Goal: Complete application form: Complete application form

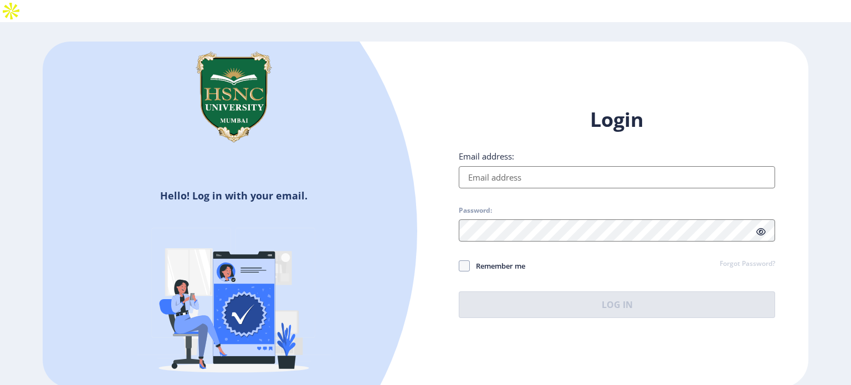
click at [500, 166] on input "Email address:" at bounding box center [617, 177] width 316 height 22
type input "[EMAIL_ADDRESS][DOMAIN_NAME]"
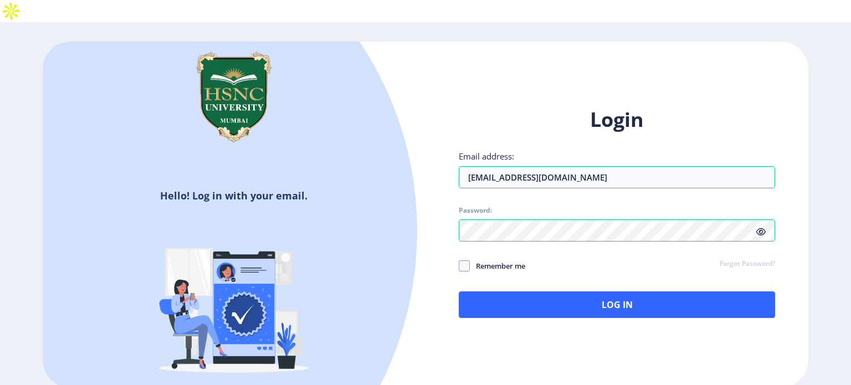
click at [759, 228] on icon at bounding box center [760, 232] width 9 height 8
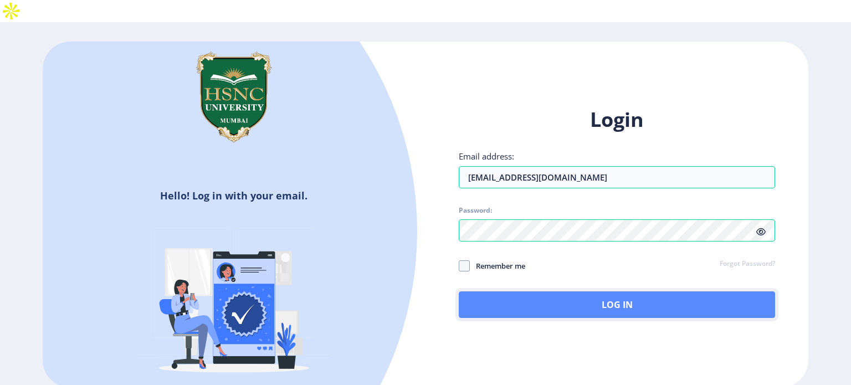
click at [483, 291] on button "Log In" at bounding box center [617, 304] width 316 height 27
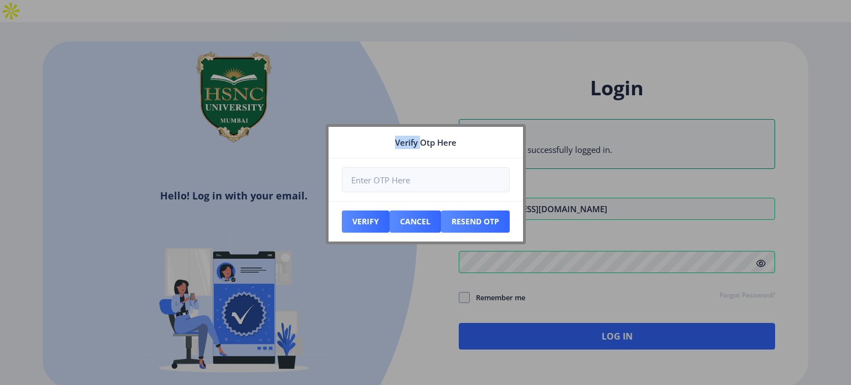
drag, startPoint x: 422, startPoint y: 141, endPoint x: 387, endPoint y: 106, distance: 49.4
click at [387, 106] on div "Verify Otp Here Verify Cancel Resend Otp" at bounding box center [425, 192] width 851 height 385
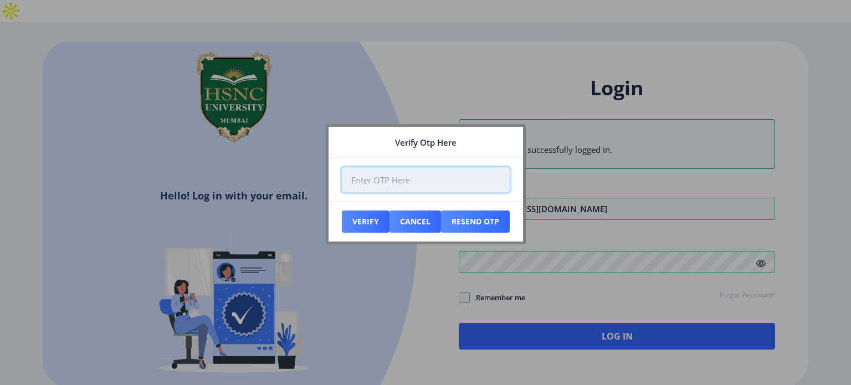
click at [405, 184] on input "number" at bounding box center [426, 179] width 168 height 25
paste input "739613"
type input "739613"
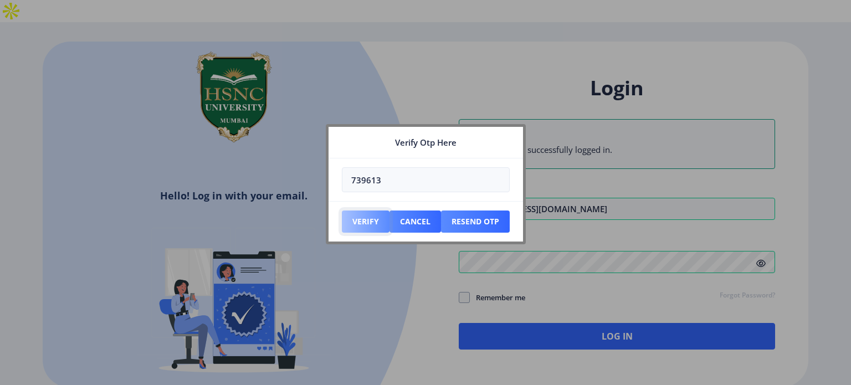
click at [364, 219] on button "Verify" at bounding box center [366, 222] width 48 height 22
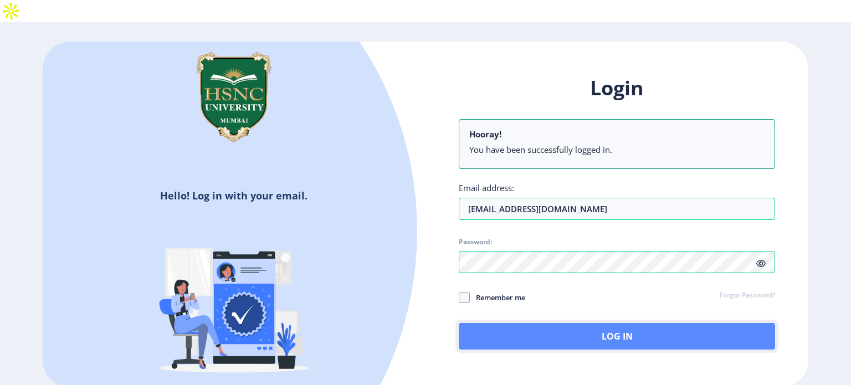
click at [607, 323] on button "Log In" at bounding box center [617, 336] width 316 height 27
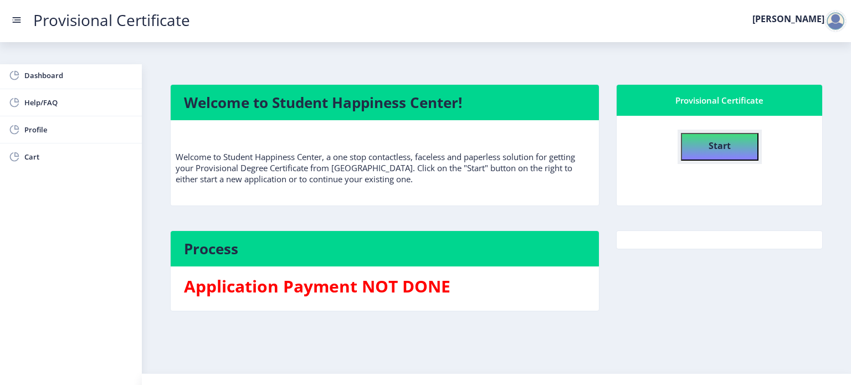
click at [695, 133] on button "Start" at bounding box center [720, 147] width 78 height 28
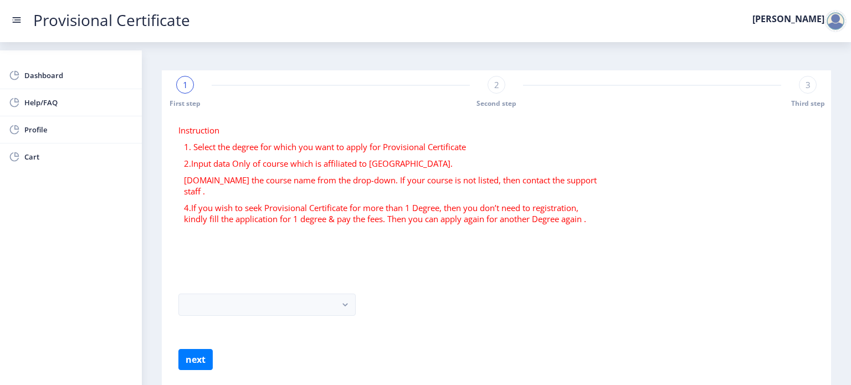
scroll to position [22, 0]
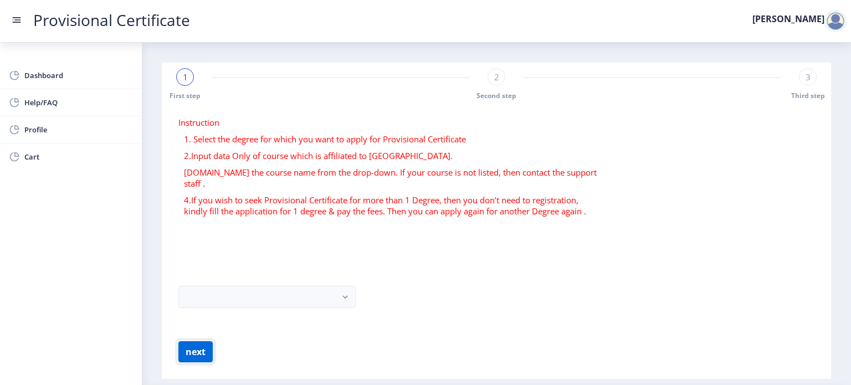
click at [197, 341] on button "next" at bounding box center [195, 351] width 34 height 21
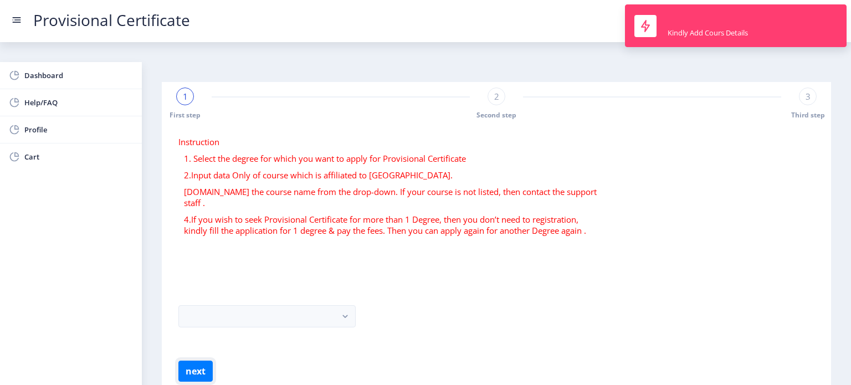
scroll to position [0, 0]
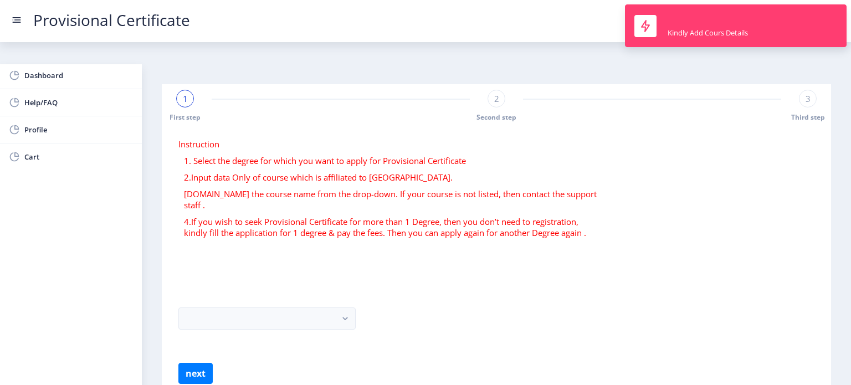
click at [251, 234] on form "Instruction 1. Select the degree for which you want to apply for Provisional Ce…" at bounding box center [496, 261] width 636 height 245
click at [249, 245] on form "Instruction 1. Select the degree for which you want to apply for Provisional Ce…" at bounding box center [496, 261] width 636 height 245
drag, startPoint x: 285, startPoint y: 236, endPoint x: 267, endPoint y: 222, distance: 23.1
click at [279, 232] on form "Instruction 1. Select the degree for which you want to apply for Provisional Ce…" at bounding box center [496, 261] width 636 height 245
click at [265, 222] on form "Instruction 1. Select the degree for which you want to apply for Provisional Ce…" at bounding box center [496, 261] width 636 height 245
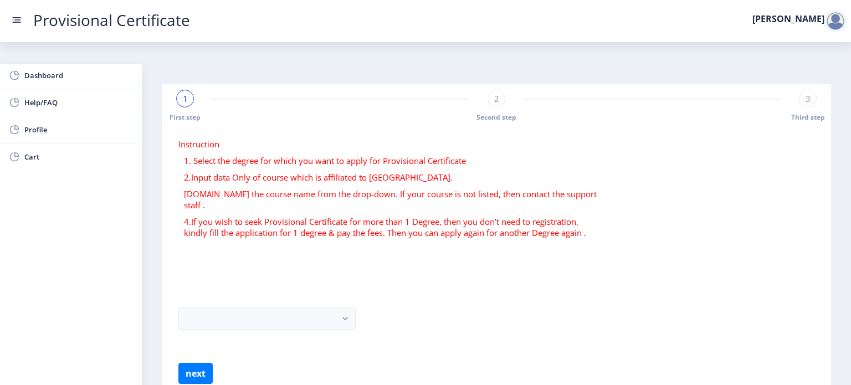
click at [178, 90] on div "1" at bounding box center [185, 99] width 18 height 18
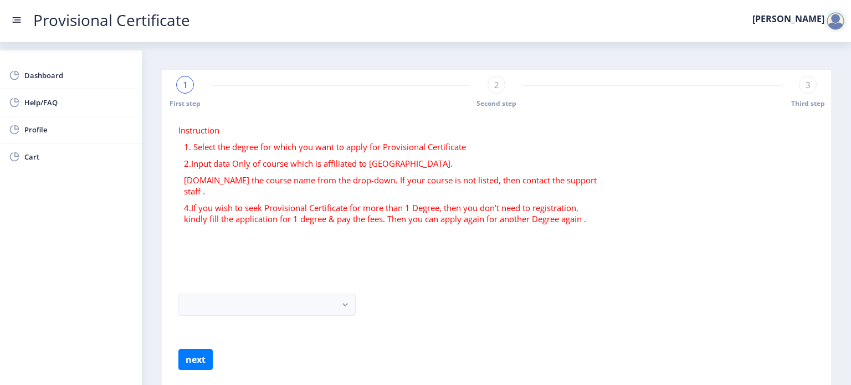
scroll to position [22, 0]
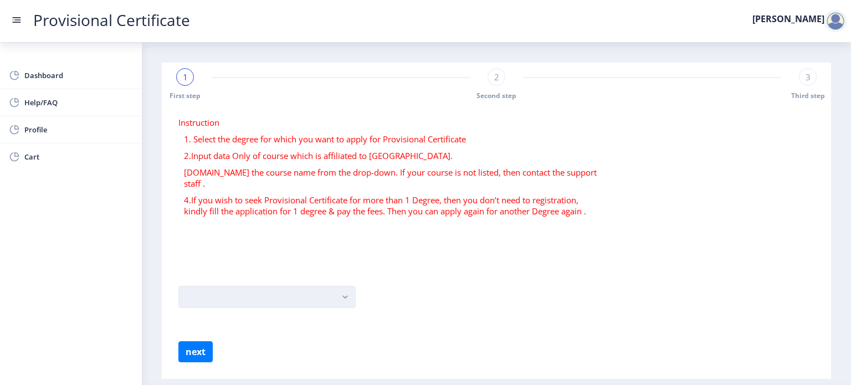
click at [266, 286] on button "button" at bounding box center [266, 297] width 177 height 22
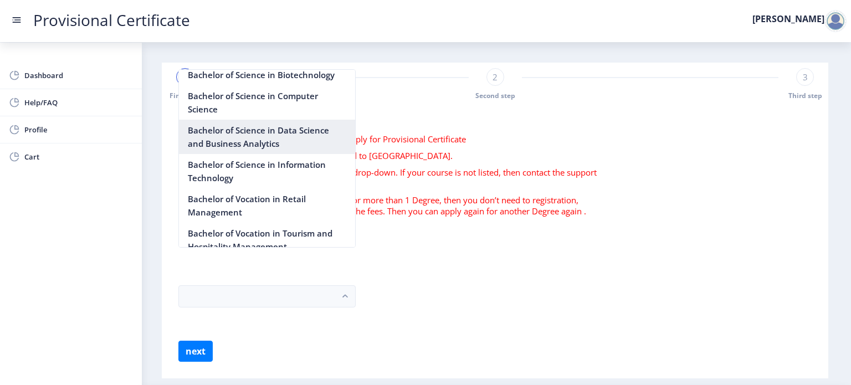
scroll to position [1164, 0]
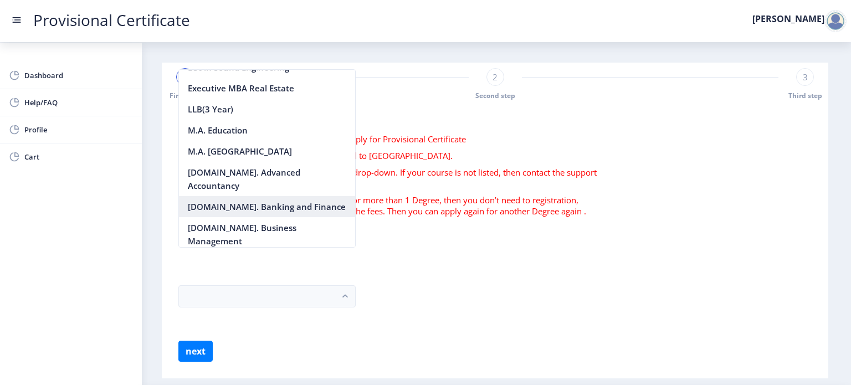
click at [291, 211] on nb-option "[DOMAIN_NAME]. Banking and Finance" at bounding box center [267, 206] width 176 height 21
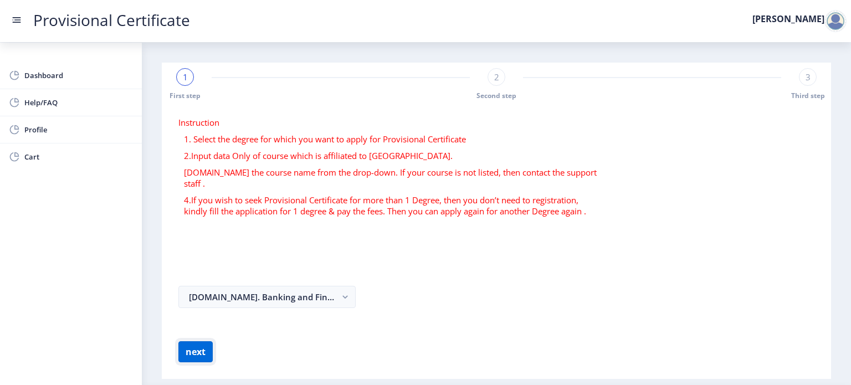
click at [209, 341] on button "next" at bounding box center [195, 351] width 34 height 21
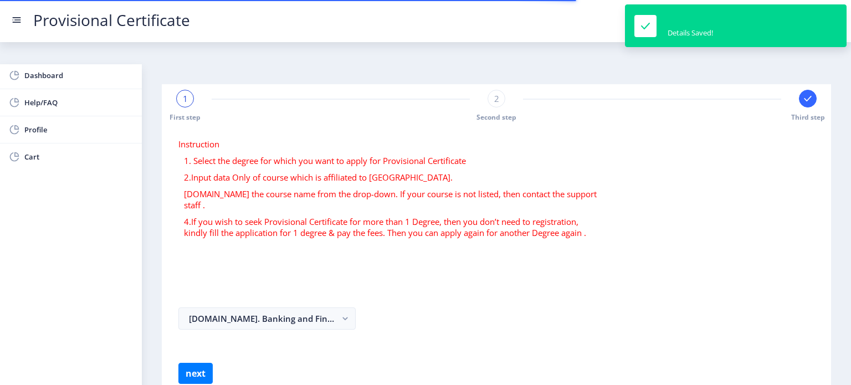
select select
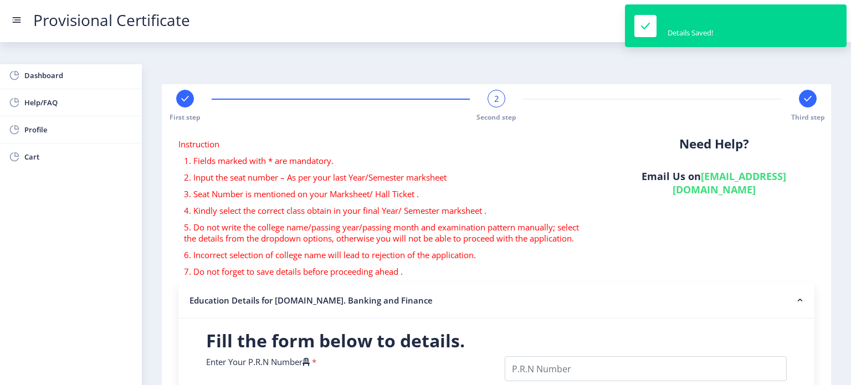
scroll to position [166, 0]
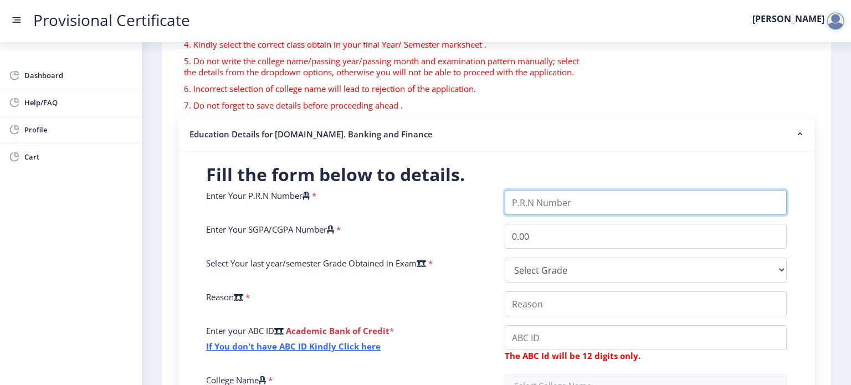
click at [554, 190] on input "Enter Your P.R.N Number" at bounding box center [646, 202] width 282 height 25
type input "23022021045"
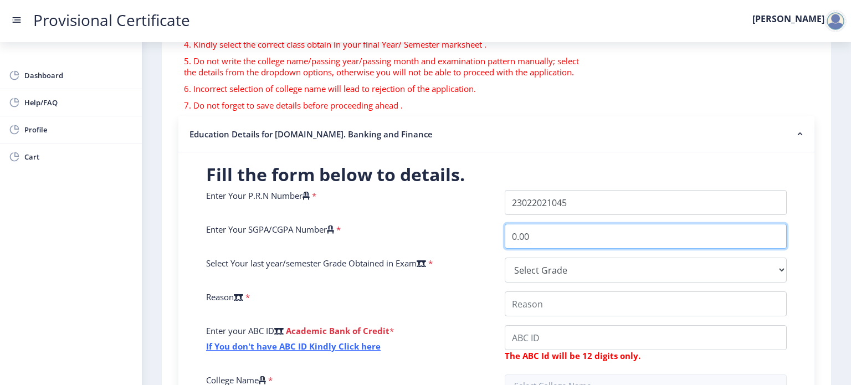
click at [545, 224] on input "0.00" at bounding box center [646, 236] width 282 height 25
type input "0"
type input "9.05"
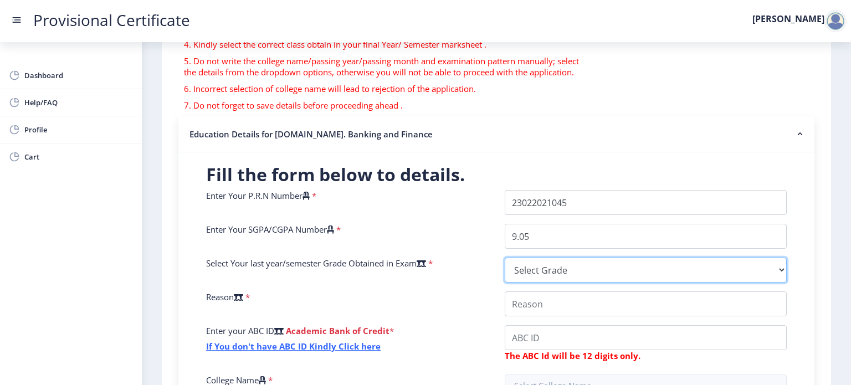
click at [559, 258] on select "Select Grade O A+ A B+ B C D F(Fail)" at bounding box center [646, 270] width 282 height 25
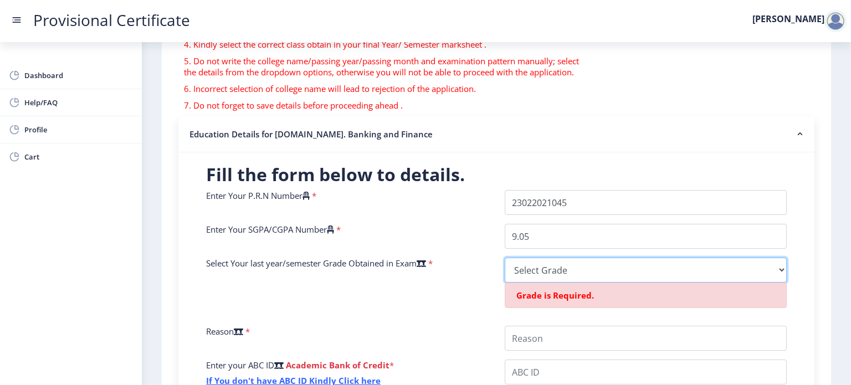
click at [548, 258] on select "Select Grade O A+ A B+ B C D F(Fail)" at bounding box center [646, 270] width 282 height 25
select select "A+"
click at [505, 258] on select "Select Grade O A+ A B+ B C D F(Fail)" at bounding box center [646, 270] width 282 height 25
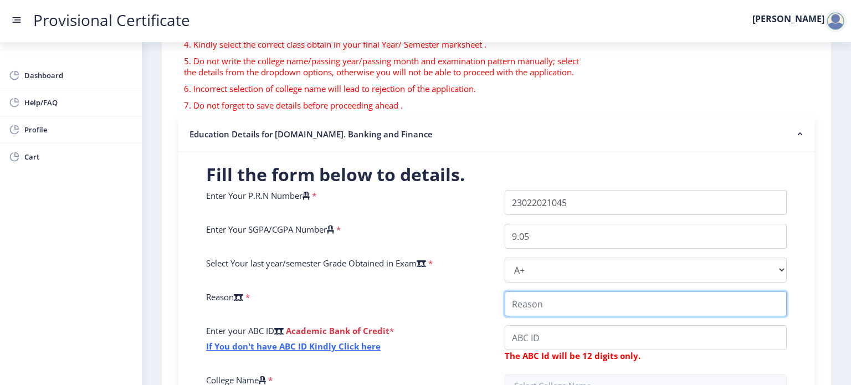
click at [537, 291] on input "College Name" at bounding box center [646, 303] width 282 height 25
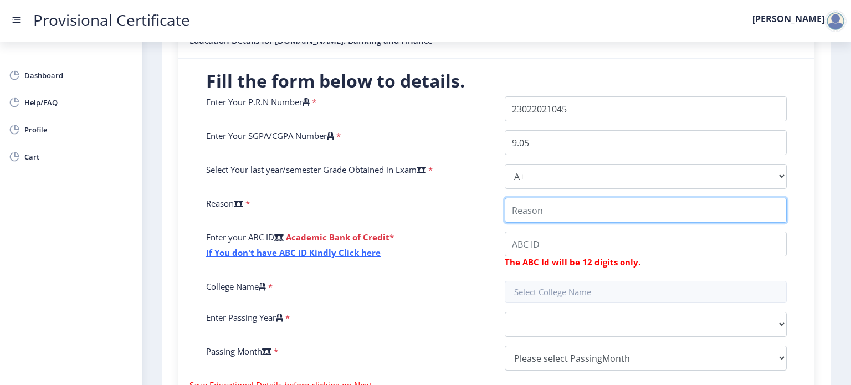
scroll to position [277, 0]
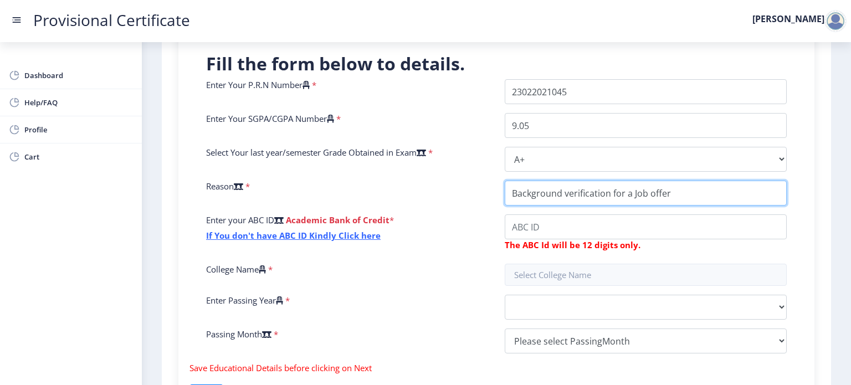
type input "Background verification for a Job offer"
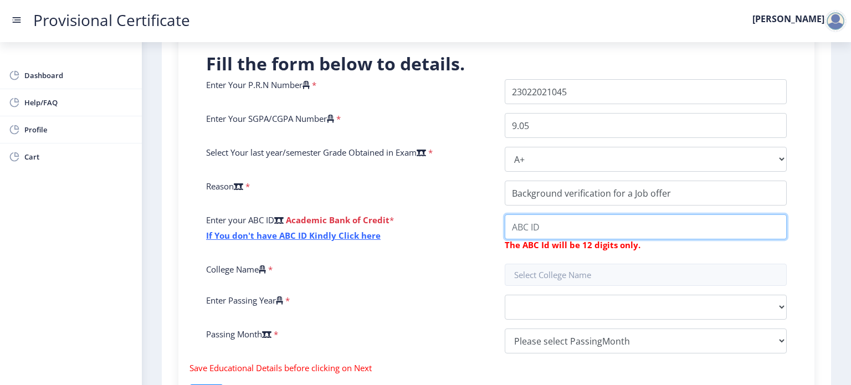
click at [510, 214] on input "College Name" at bounding box center [646, 226] width 282 height 25
type input "685991504973"
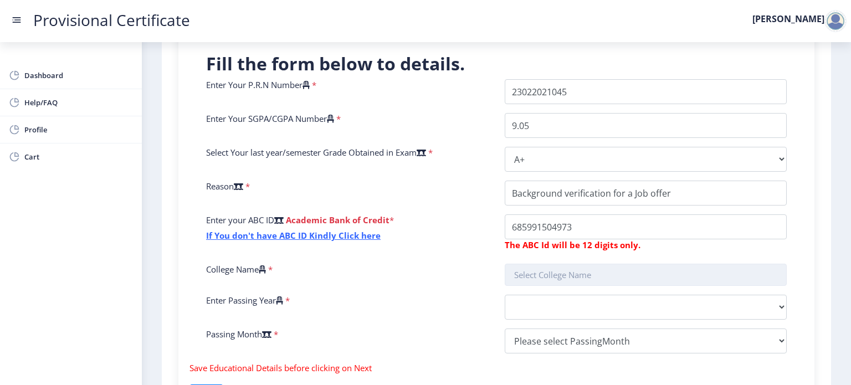
click at [566, 264] on input "text" at bounding box center [646, 275] width 282 height 22
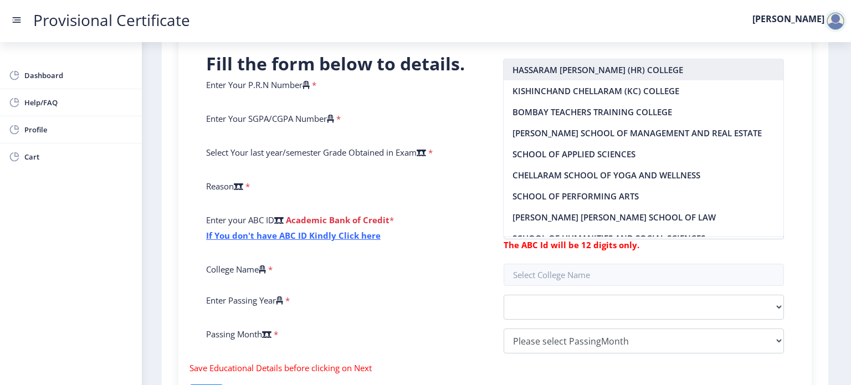
click at [596, 73] on nb-option "HASSARAM [PERSON_NAME] (HR) COLLEGE" at bounding box center [644, 69] width 280 height 21
type input "HASSARAM [PERSON_NAME] (HR) COLLEGE"
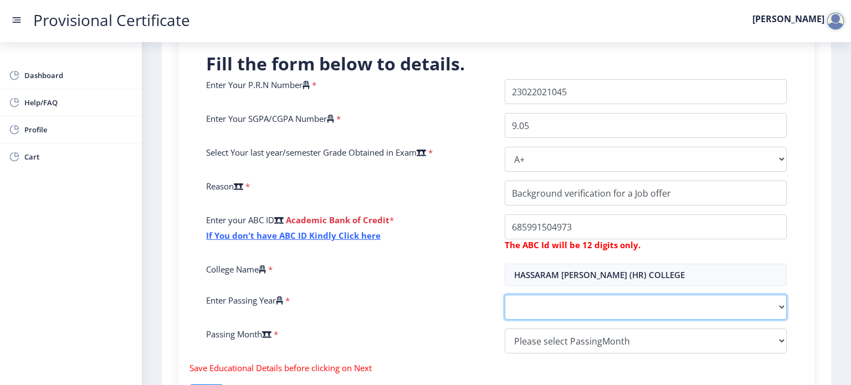
click at [543, 295] on select "2025 2024 2023 2022 2021 2020 2019 2018 2017 2016 2015 2014 2013 2012 2011 2010…" at bounding box center [646, 307] width 282 height 25
select select "2025"
click at [505, 295] on select "2025 2024 2023 2022 2021 2020 2019 2018 2017 2016 2015 2014 2013 2012 2011 2010…" at bounding box center [646, 307] width 282 height 25
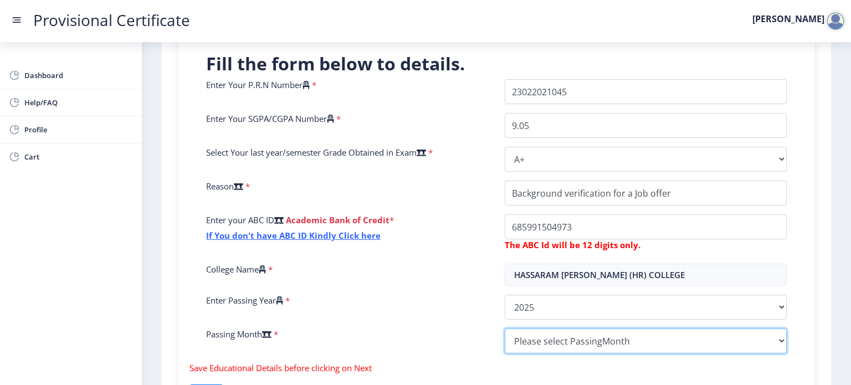
click at [562, 329] on select "Please select PassingMonth (01) January (02) February (03) March (04) April (05…" at bounding box center [646, 341] width 282 height 25
select select "May"
click at [505, 329] on select "Please select PassingMonth (01) January (02) February (03) March (04) April (05…" at bounding box center [646, 341] width 282 height 25
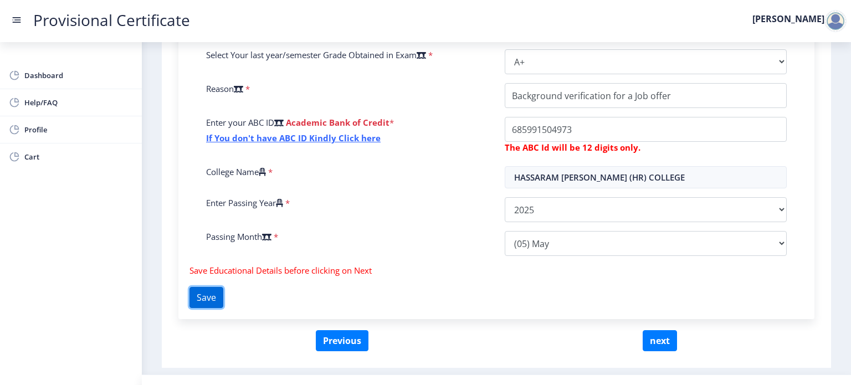
click at [217, 287] on button "Save" at bounding box center [207, 297] width 34 height 21
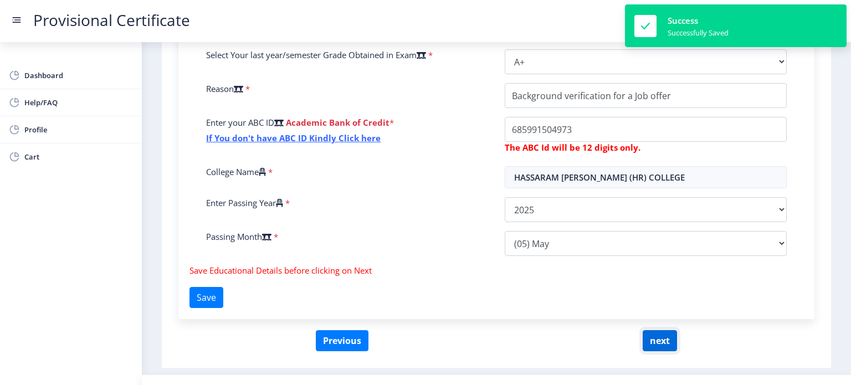
click at [664, 330] on button "next" at bounding box center [660, 340] width 34 height 21
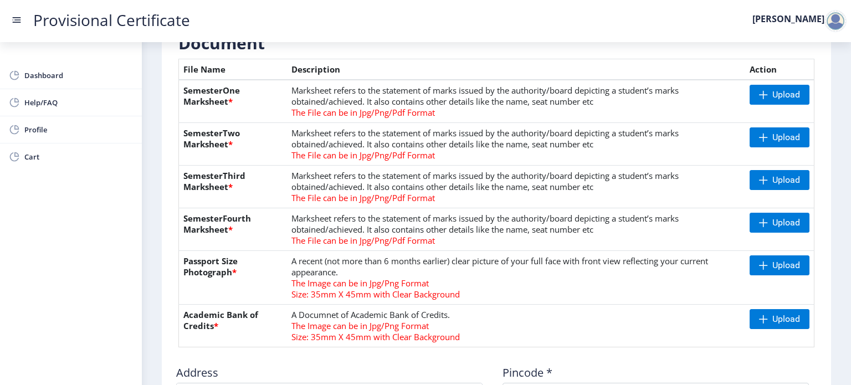
scroll to position [222, 0]
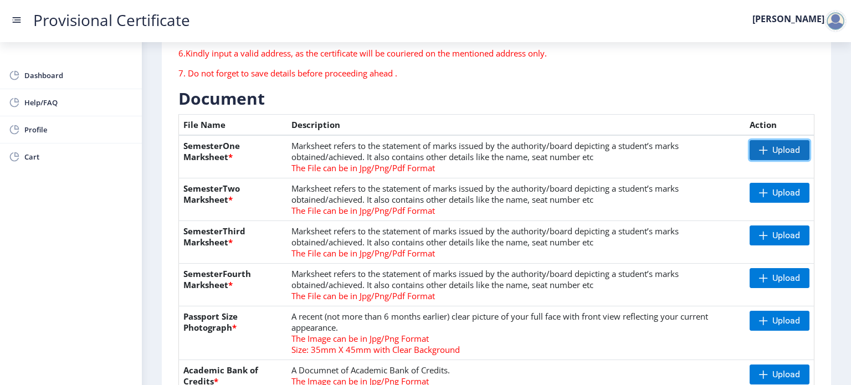
click at [777, 140] on span "Upload" at bounding box center [780, 150] width 60 height 20
click at [799, 140] on span "Upload" at bounding box center [780, 150] width 60 height 20
click at [804, 140] on span "Upload" at bounding box center [780, 150] width 60 height 20
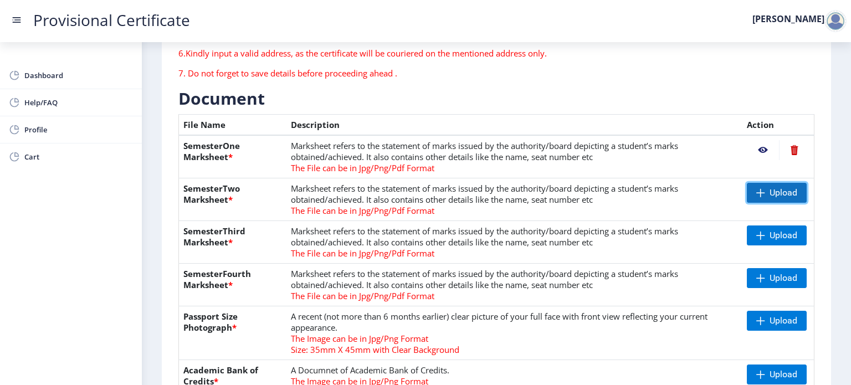
click at [775, 187] on span "Upload" at bounding box center [784, 192] width 28 height 11
click at [792, 230] on span "Upload" at bounding box center [784, 235] width 28 height 11
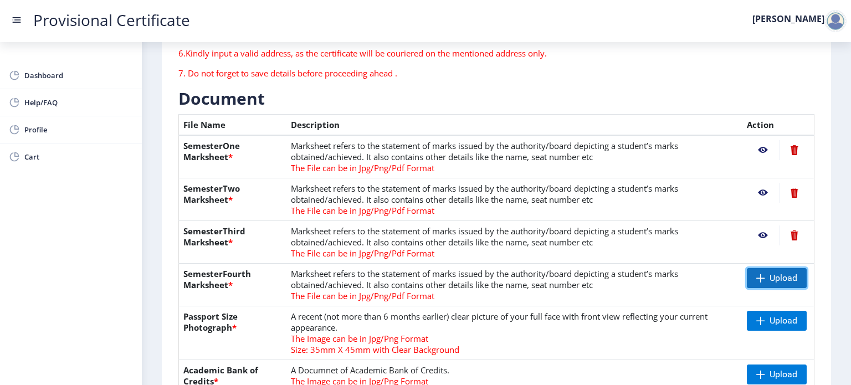
click at [750, 268] on span "Upload" at bounding box center [777, 278] width 60 height 20
click at [758, 316] on span at bounding box center [760, 320] width 9 height 9
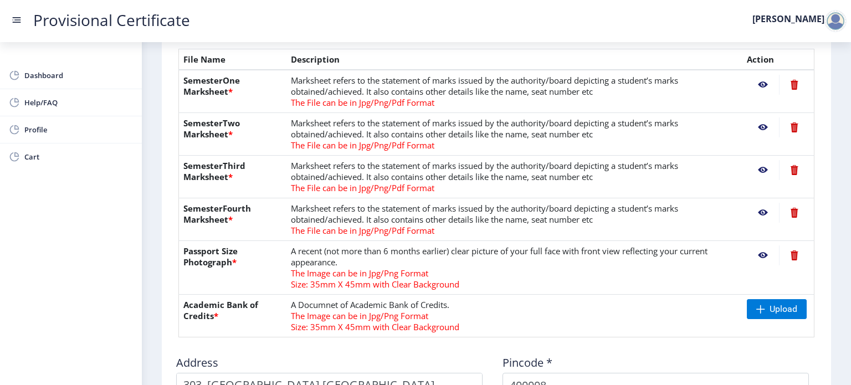
scroll to position [388, 0]
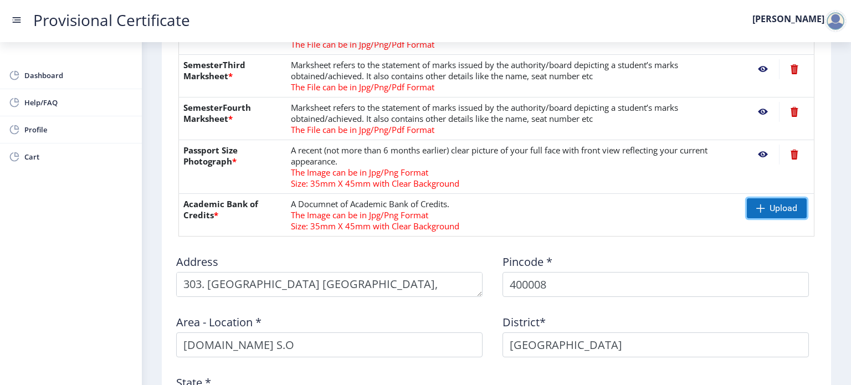
click at [766, 198] on span "Upload" at bounding box center [777, 208] width 60 height 20
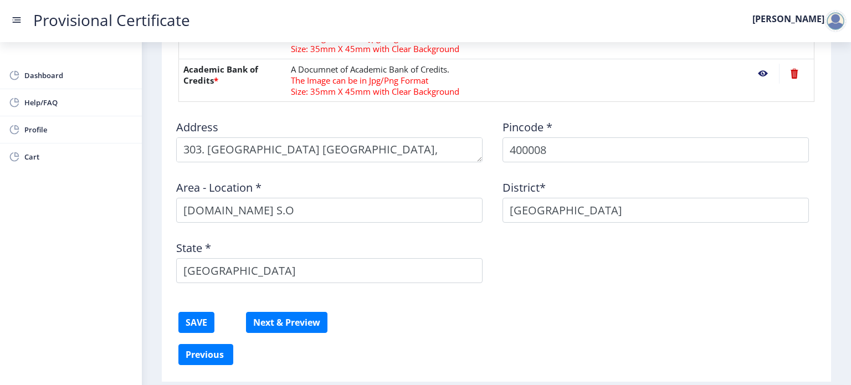
scroll to position [536, 0]
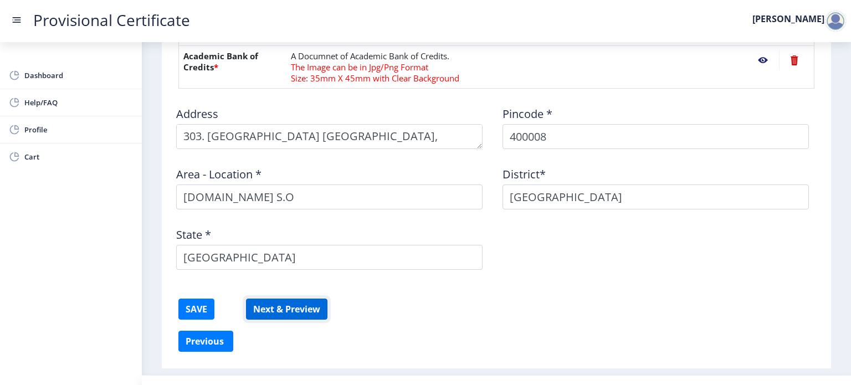
click at [286, 299] on button "Next & Preview" at bounding box center [286, 309] width 81 height 21
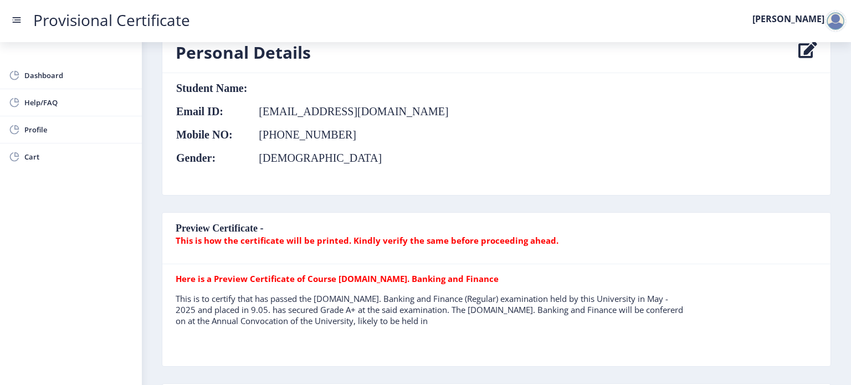
scroll to position [166, 0]
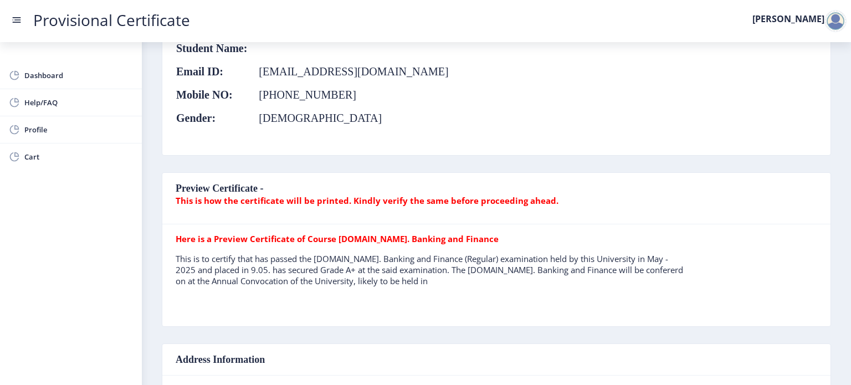
click at [306, 233] on tr "Here is a Preview Certificate of Course [DOMAIN_NAME]. Banking and Finance This…" at bounding box center [432, 264] width 513 height 62
click at [306, 233] on b "Here is a Preview Certificate of Course [DOMAIN_NAME]. Banking and Finance" at bounding box center [337, 238] width 323 height 11
drag, startPoint x: 318, startPoint y: 216, endPoint x: 433, endPoint y: 212, distance: 115.9
click at [433, 233] on b "Here is a Preview Certificate of Course [DOMAIN_NAME]. Banking and Finance" at bounding box center [337, 238] width 323 height 11
click at [361, 280] on table "Here is a Preview Certificate of Course [DOMAIN_NAME]. Banking and Finance This…" at bounding box center [432, 275] width 513 height 84
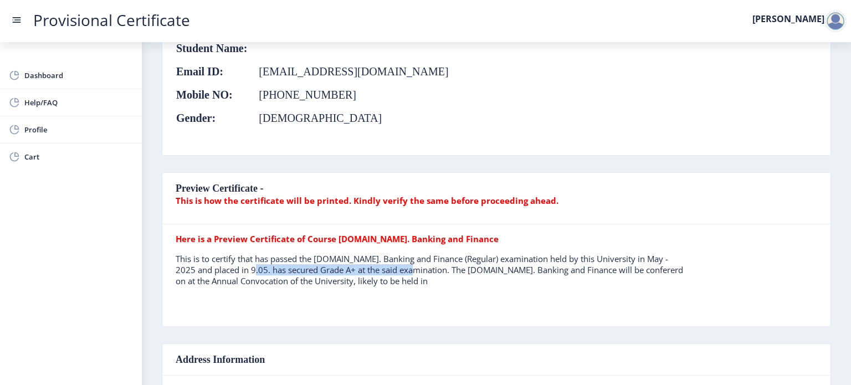
drag, startPoint x: 240, startPoint y: 243, endPoint x: 404, endPoint y: 248, distance: 164.1
click at [404, 253] on p "This is to certify that has passed the [DOMAIN_NAME]. Banking and Finance (Regu…" at bounding box center [432, 269] width 513 height 33
click at [420, 259] on p "This is to certify that has passed the [DOMAIN_NAME]. Banking and Finance (Regu…" at bounding box center [432, 269] width 513 height 33
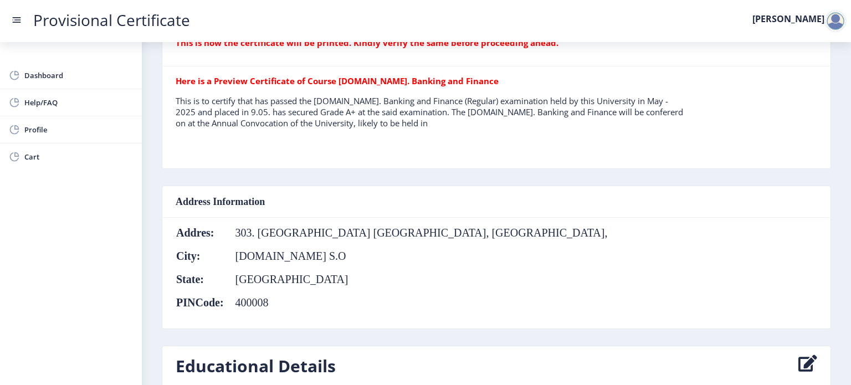
scroll to position [277, 0]
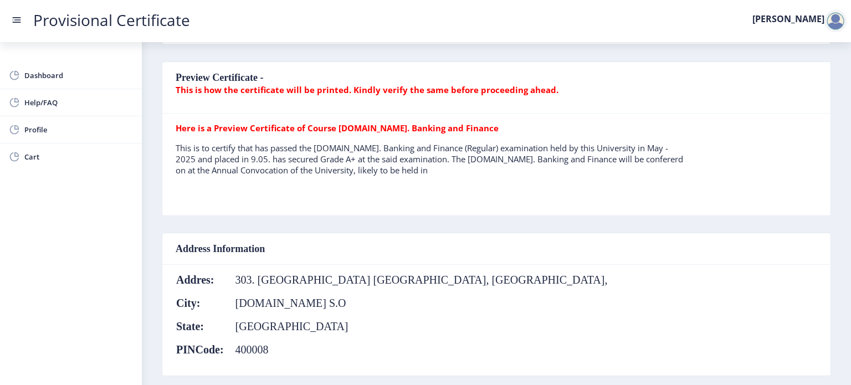
click at [376, 151] on p "This is to certify that has passed the [DOMAIN_NAME]. Banking and Finance (Regu…" at bounding box center [432, 158] width 513 height 33
drag, startPoint x: 373, startPoint y: 151, endPoint x: 349, endPoint y: 151, distance: 23.8
click at [349, 151] on p "This is to certify that has passed the [DOMAIN_NAME]. Banking and Finance (Regu…" at bounding box center [432, 158] width 513 height 33
click at [355, 233] on nb-card-header "Address Information" at bounding box center [496, 249] width 668 height 32
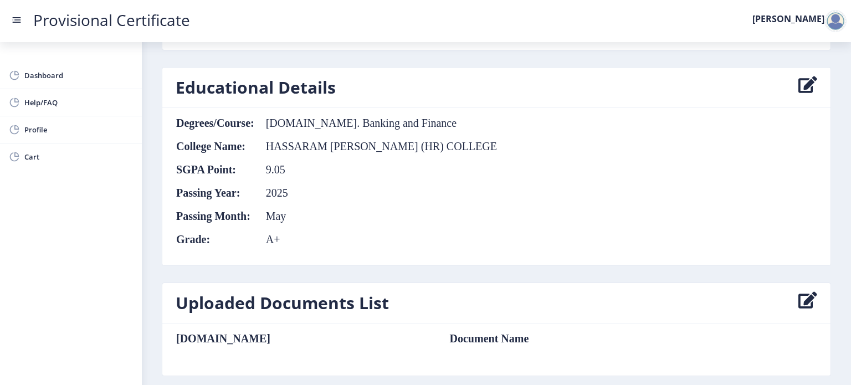
scroll to position [658, 0]
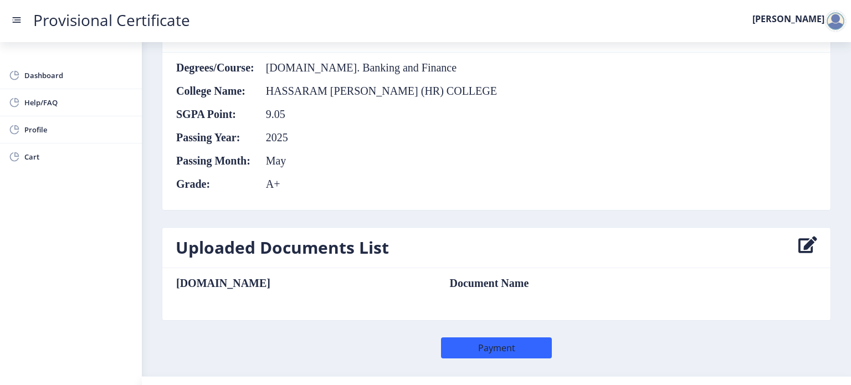
click at [346, 268] on nb-card-body "[DOMAIN_NAME] Document Name" at bounding box center [496, 294] width 668 height 52
click at [490, 337] on button "Payment" at bounding box center [496, 347] width 111 height 21
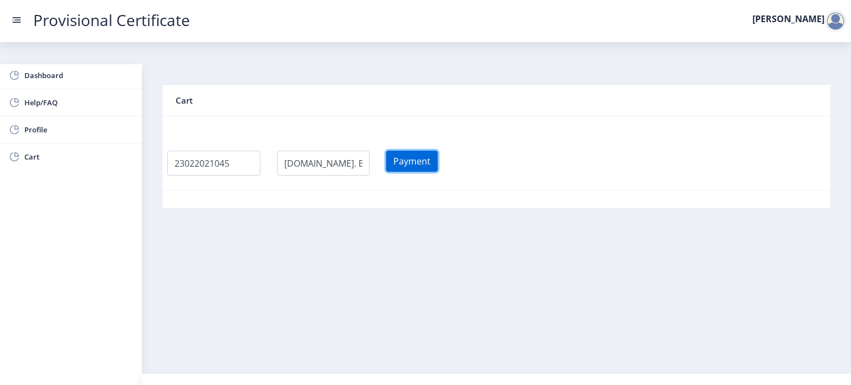
click at [419, 151] on button "Payment" at bounding box center [412, 161] width 52 height 21
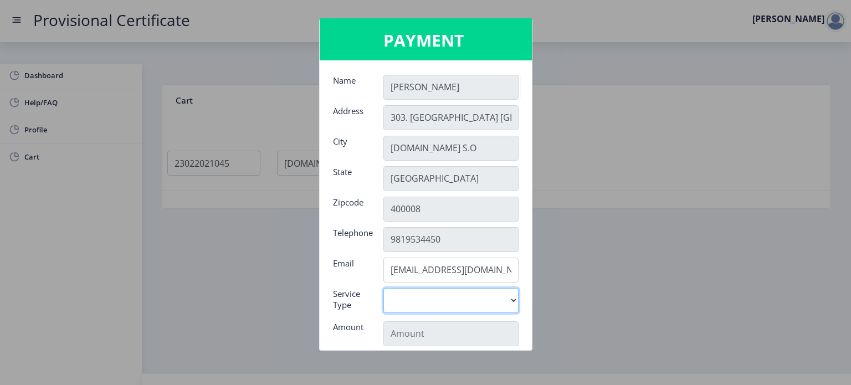
click at [468, 301] on select "Digital" at bounding box center [450, 300] width 135 height 25
select select "old"
click at [383, 288] on select "Digital" at bounding box center [450, 300] width 135 height 25
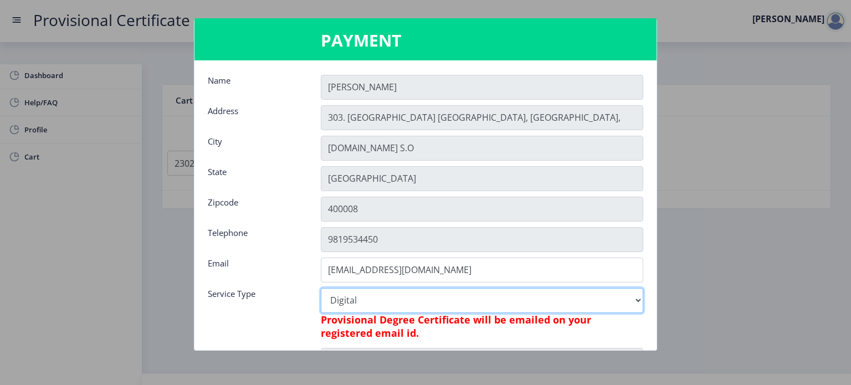
type input "795"
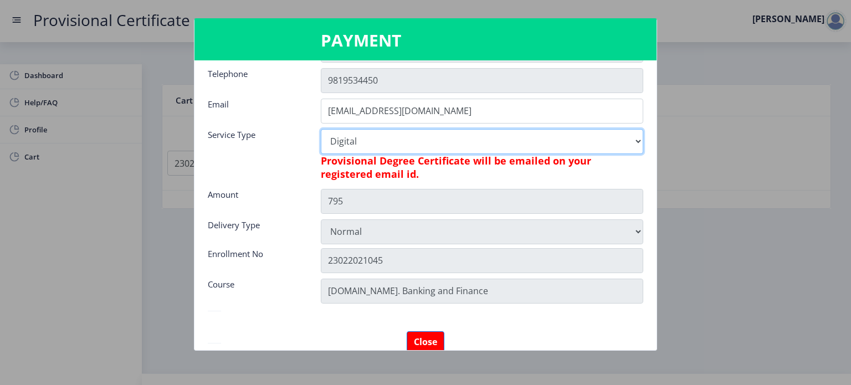
scroll to position [166, 0]
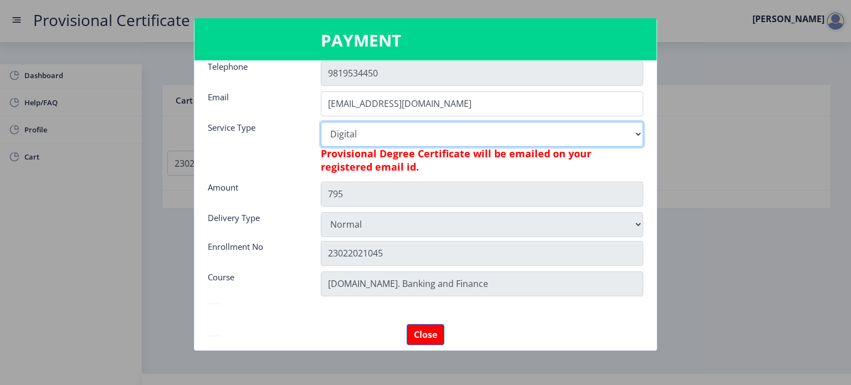
click at [439, 129] on select "Digital" at bounding box center [482, 134] width 323 height 25
click at [440, 134] on select "Digital" at bounding box center [482, 134] width 323 height 25
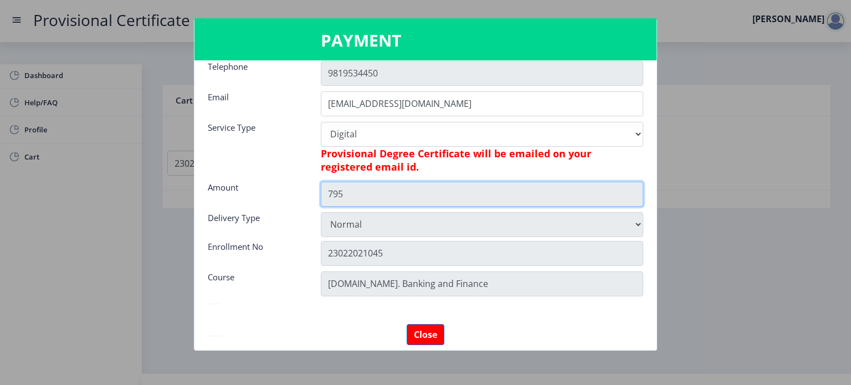
click at [423, 186] on input "795" at bounding box center [482, 194] width 323 height 25
click at [423, 197] on input "795" at bounding box center [482, 194] width 323 height 25
click at [425, 197] on input "795" at bounding box center [482, 194] width 323 height 25
click at [419, 197] on input "795" at bounding box center [482, 194] width 323 height 25
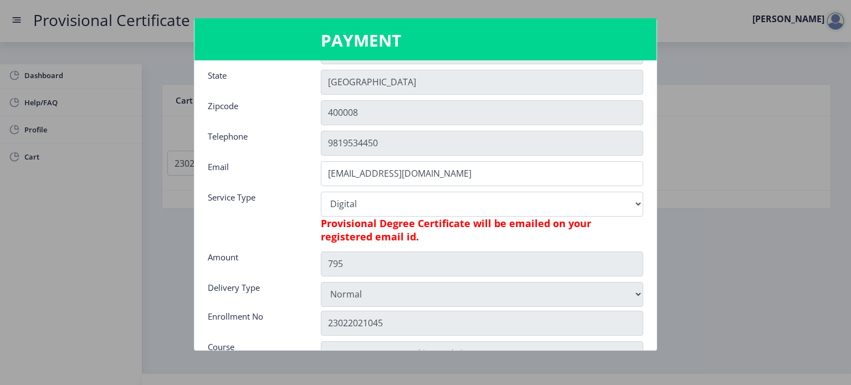
scroll to position [202, 0]
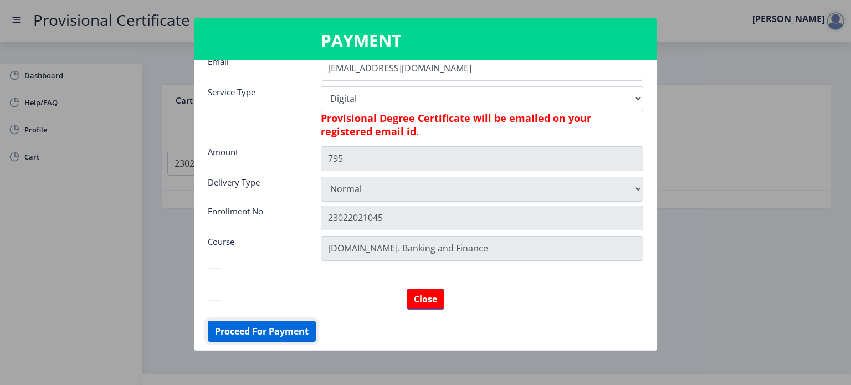
click at [279, 334] on button "Proceed For Payment" at bounding box center [262, 331] width 108 height 21
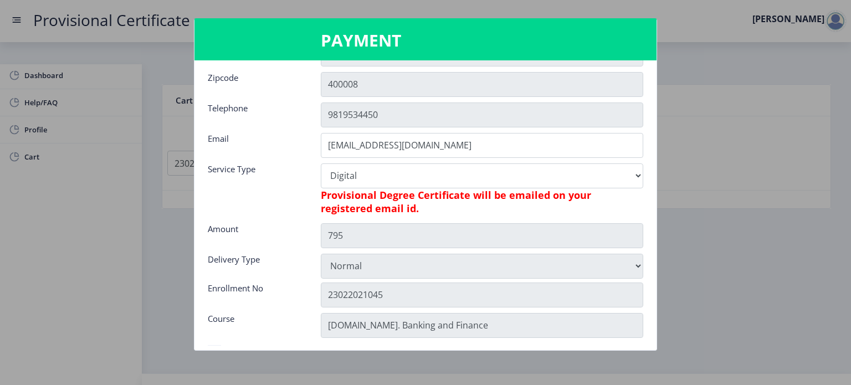
scroll to position [35, 0]
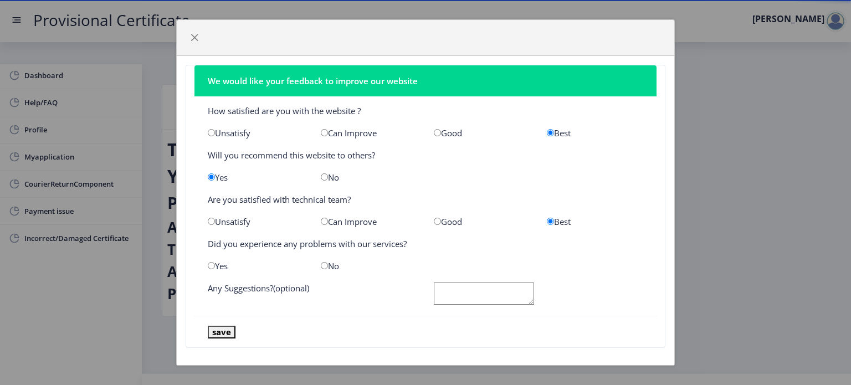
click at [321, 266] on input "radio" at bounding box center [324, 265] width 7 height 7
radio input "true"
click at [218, 336] on button "save" at bounding box center [222, 332] width 28 height 13
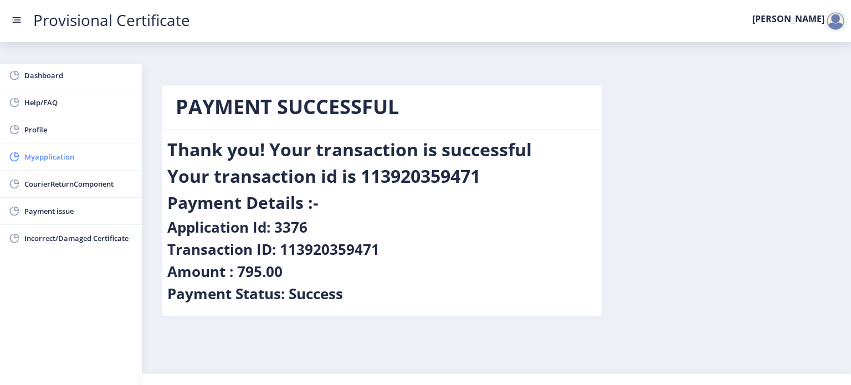
click at [29, 162] on span "Myapplication" at bounding box center [78, 156] width 109 height 13
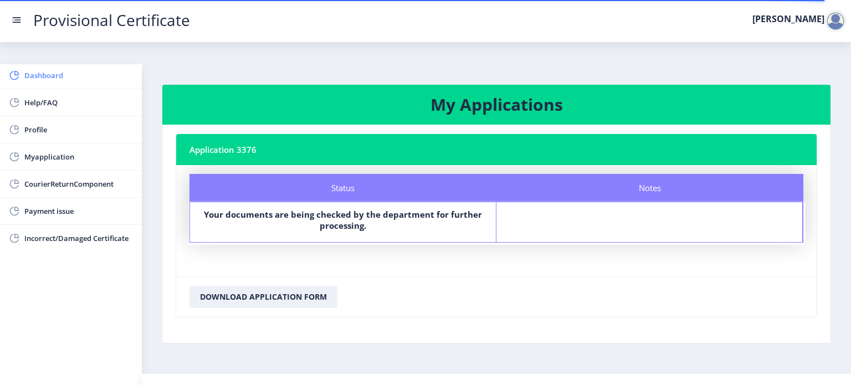
click at [40, 88] on link "Dashboard" at bounding box center [71, 75] width 142 height 27
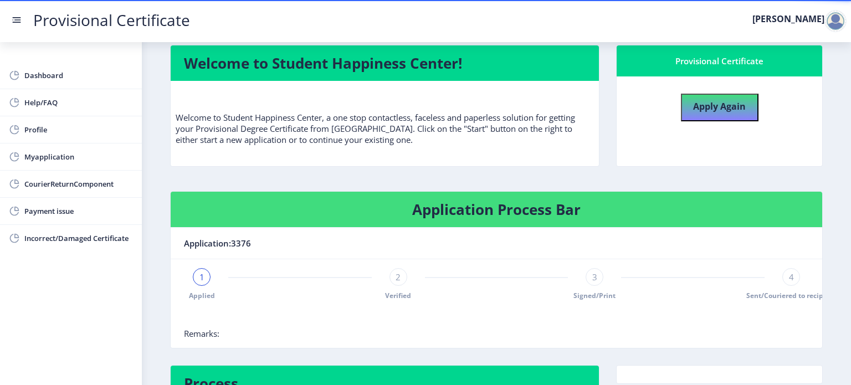
scroll to position [110, 0]
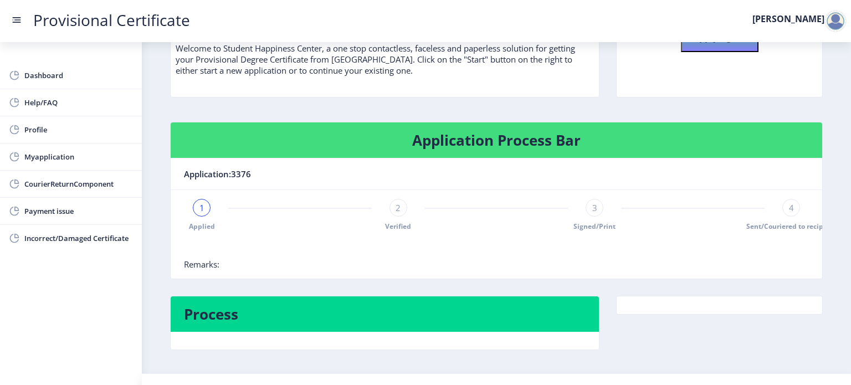
click at [191, 199] on div "1 Applied 2 Verified 3 Signed/Print 4 Sent/Couriered to recipient" at bounding box center [496, 215] width 625 height 32
